Goal: Check status

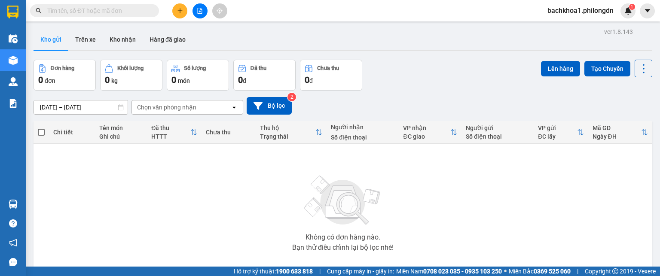
click at [148, 10] on span at bounding box center [94, 10] width 129 height 13
click at [138, 8] on input "text" at bounding box center [97, 10] width 101 height 9
click at [139, 11] on input "text" at bounding box center [97, 10] width 101 height 9
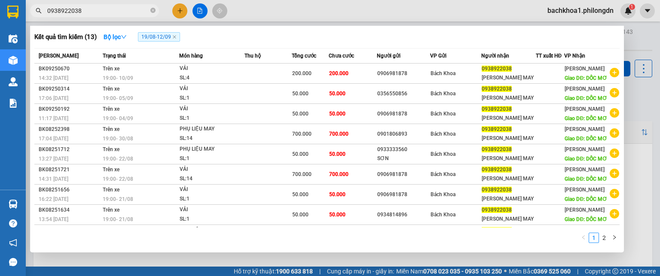
type input "0938922038"
click at [156, 37] on span "19/08 - 12/09" at bounding box center [159, 36] width 42 height 9
click at [117, 43] on button "Bộ lọc" at bounding box center [115, 37] width 37 height 14
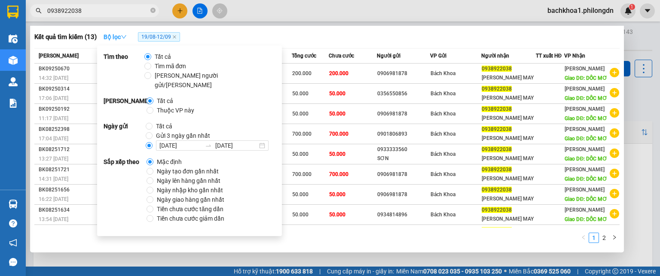
click at [118, 40] on strong "Bộ lọc" at bounding box center [115, 37] width 23 height 7
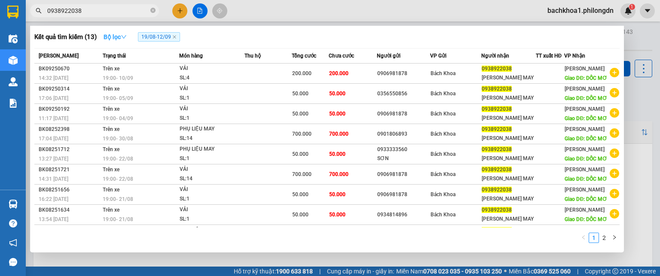
click at [118, 39] on strong "Bộ lọc" at bounding box center [115, 37] width 23 height 7
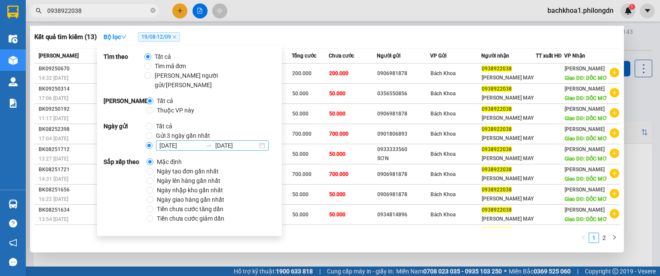
click at [168, 141] on input "[DATE]" at bounding box center [180, 145] width 42 height 9
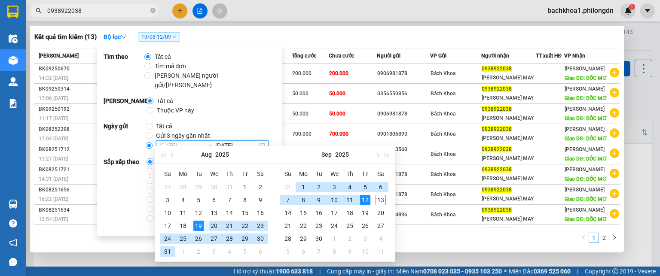
type input "[DATE]"
click at [199, 224] on div "19" at bounding box center [198, 226] width 10 height 10
type input "[DATE]"
click at [379, 199] on div "13" at bounding box center [380, 200] width 10 height 10
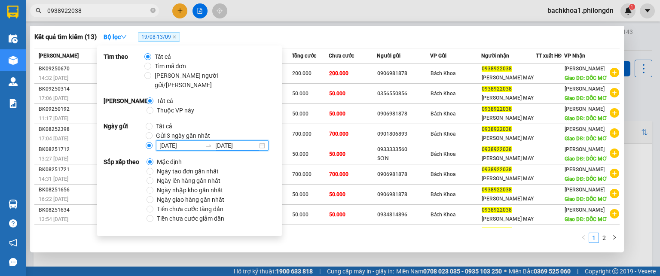
click at [332, 32] on div "Kết quả [PERSON_NAME] ( 13 ) Bộ lọc 19/08 - 13/09" at bounding box center [326, 37] width 585 height 14
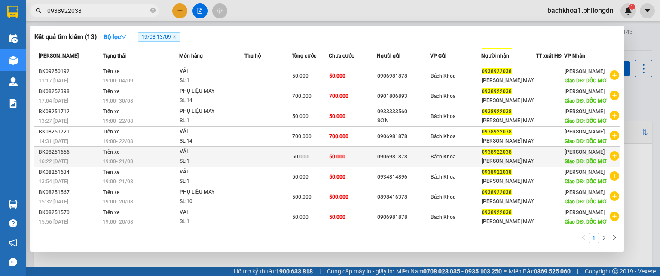
scroll to position [128, 0]
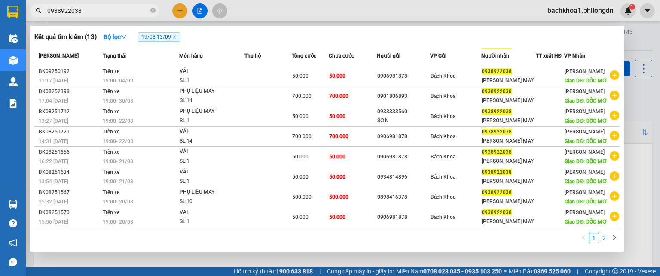
click at [607, 236] on link "2" at bounding box center [603, 237] width 9 height 9
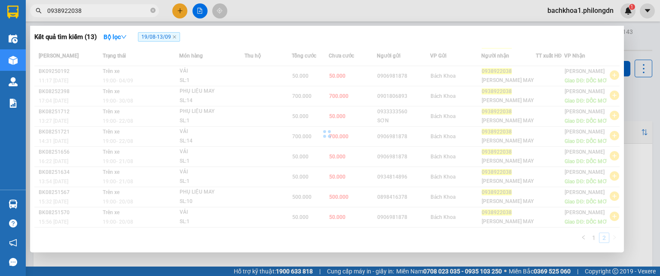
scroll to position [0, 0]
